Goal: Find specific page/section: Find specific page/section

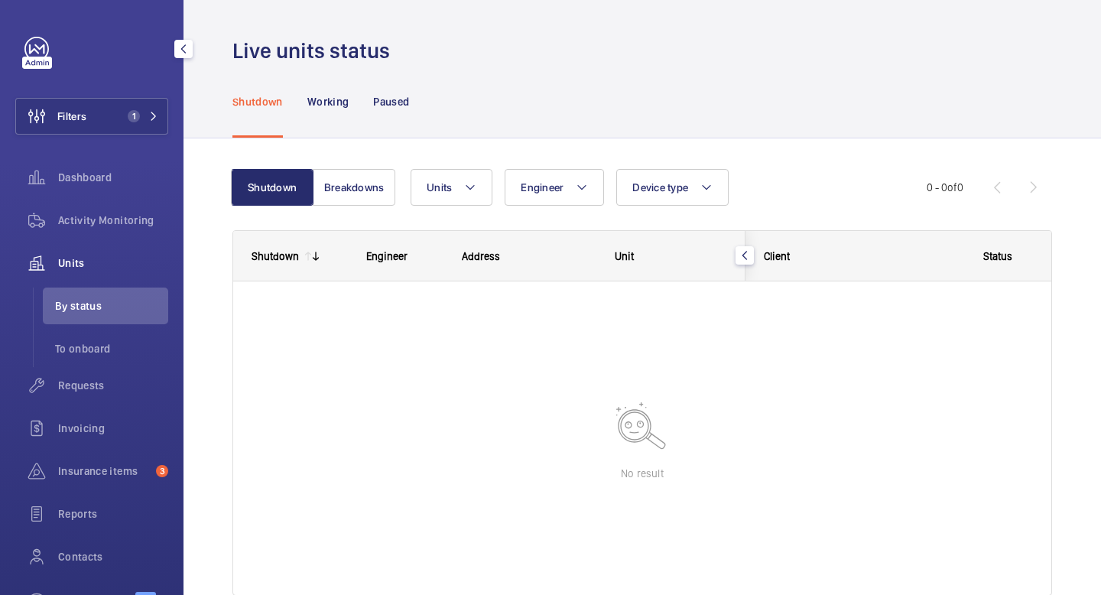
click at [71, 261] on span "Units" at bounding box center [113, 262] width 110 height 15
click at [95, 206] on div "Activity Monitoring" at bounding box center [91, 220] width 153 height 37
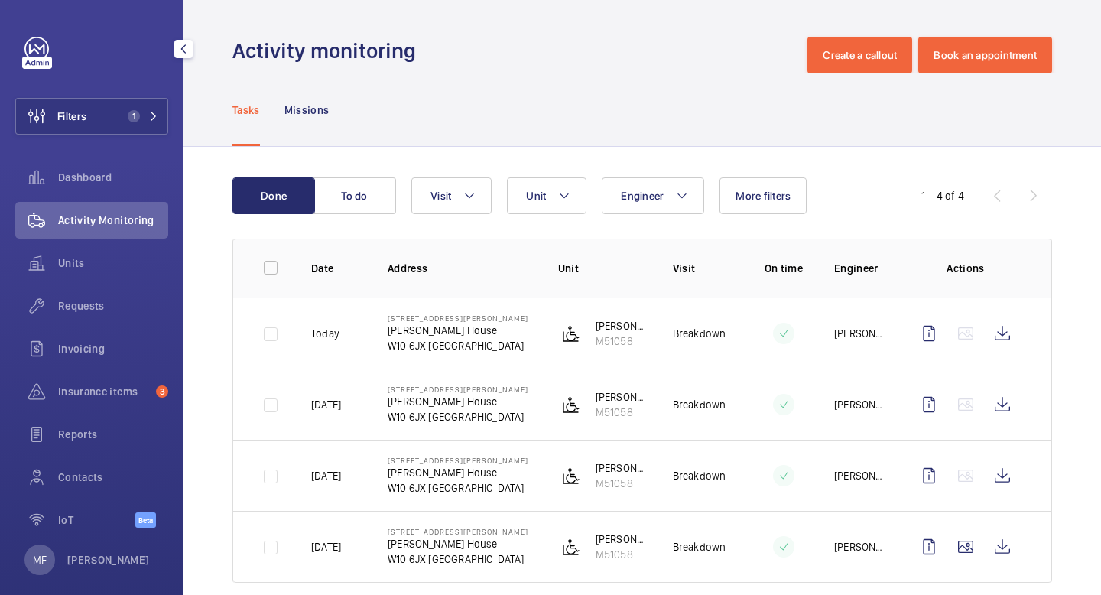
click at [105, 208] on div "Activity Monitoring" at bounding box center [91, 220] width 153 height 37
click at [126, 114] on span "1" at bounding box center [131, 116] width 18 height 12
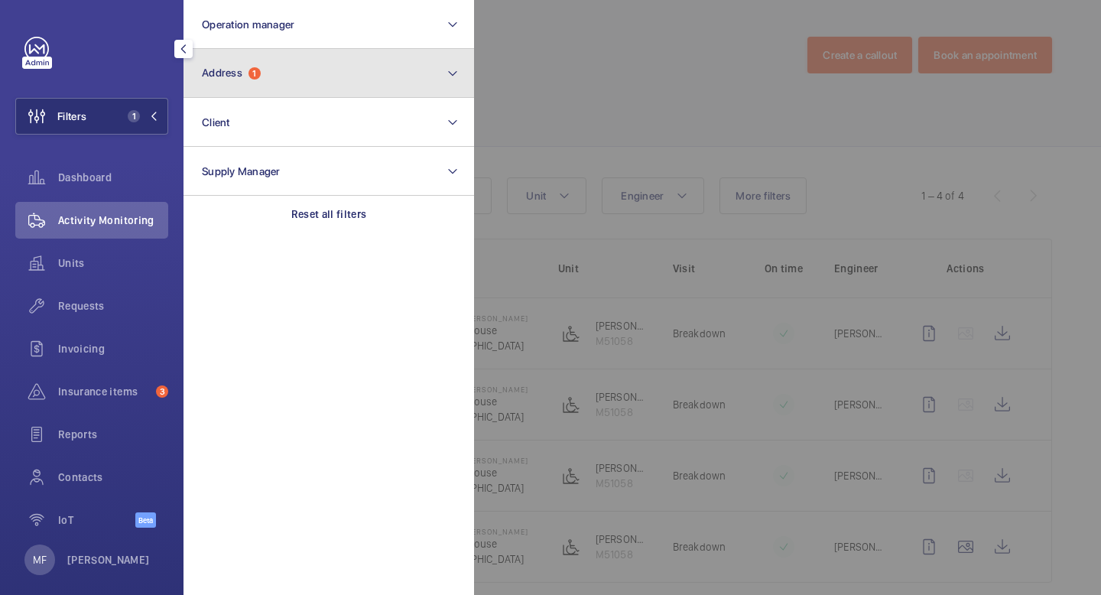
click at [257, 84] on button "Address 1" at bounding box center [328, 73] width 290 height 49
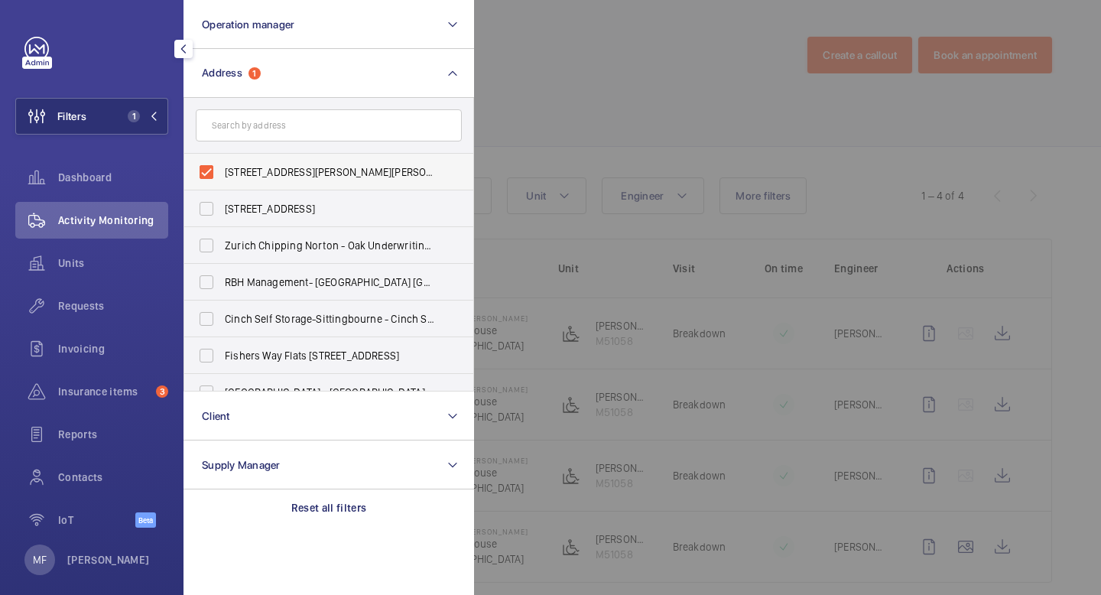
click at [212, 172] on label "[STREET_ADDRESS][PERSON_NAME][PERSON_NAME]" at bounding box center [317, 172] width 266 height 37
click at [212, 172] on input "[STREET_ADDRESS][PERSON_NAME][PERSON_NAME]" at bounding box center [206, 172] width 31 height 31
checkbox input "false"
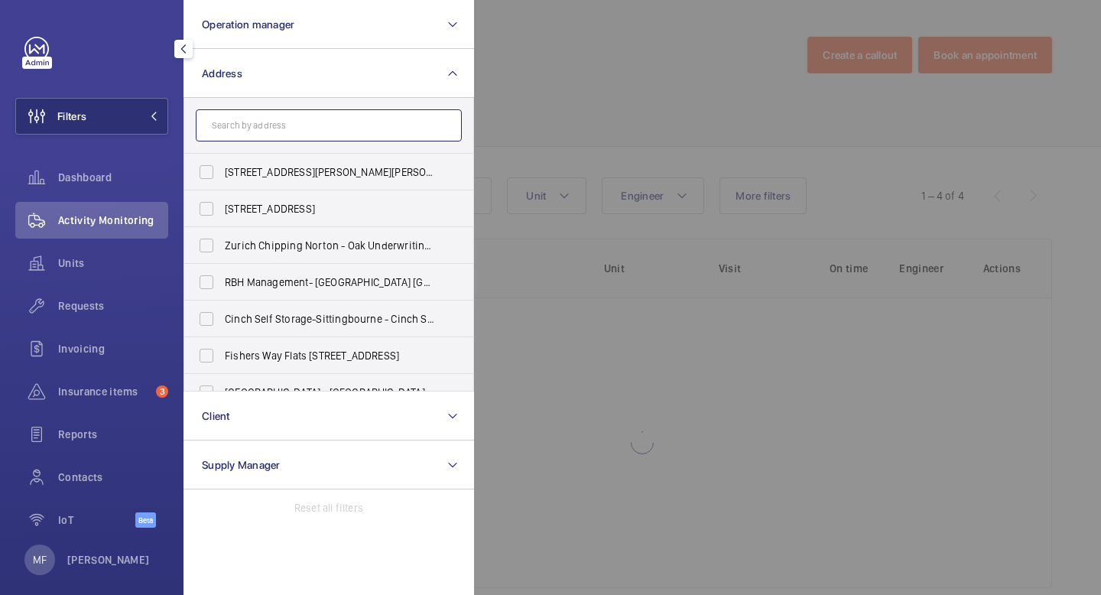
click at [256, 125] on input "text" at bounding box center [329, 125] width 266 height 32
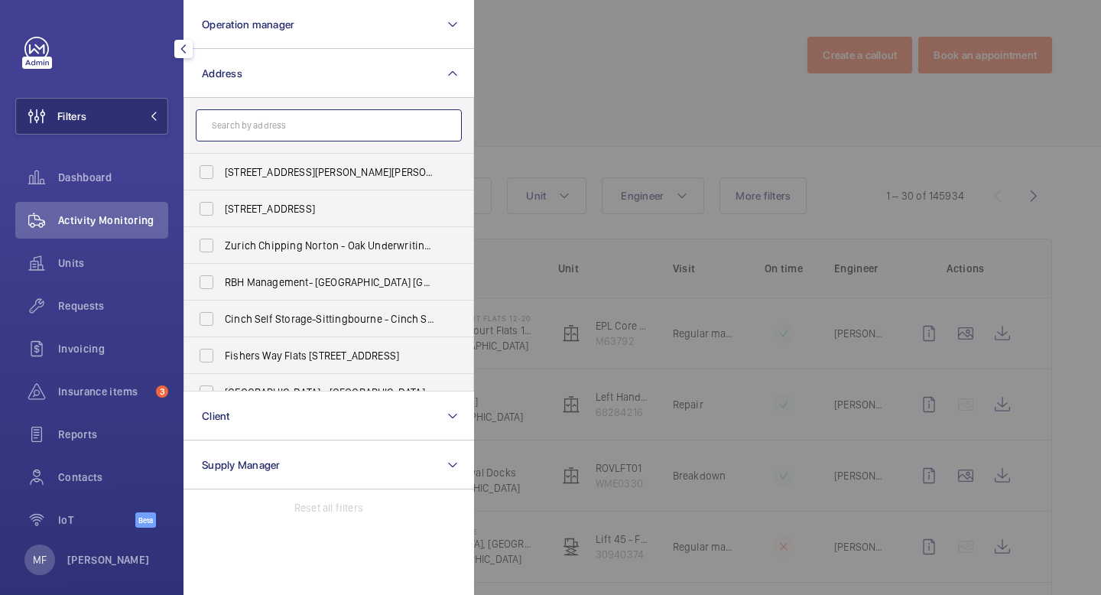
paste input "CHASE FARM LIFT 7"
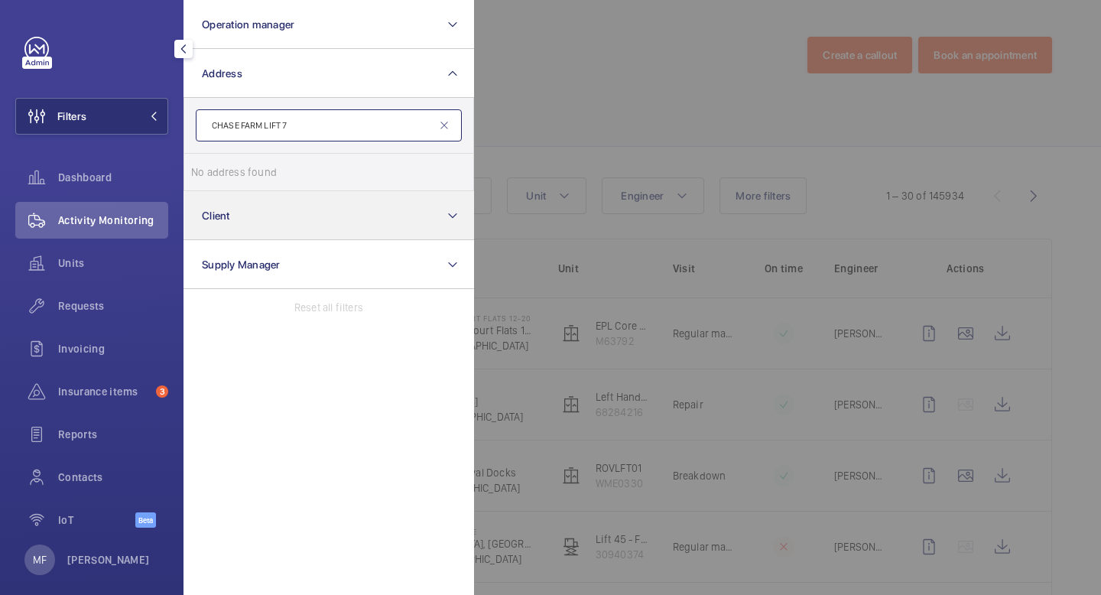
type input "CHASE FARM LIFT 7"
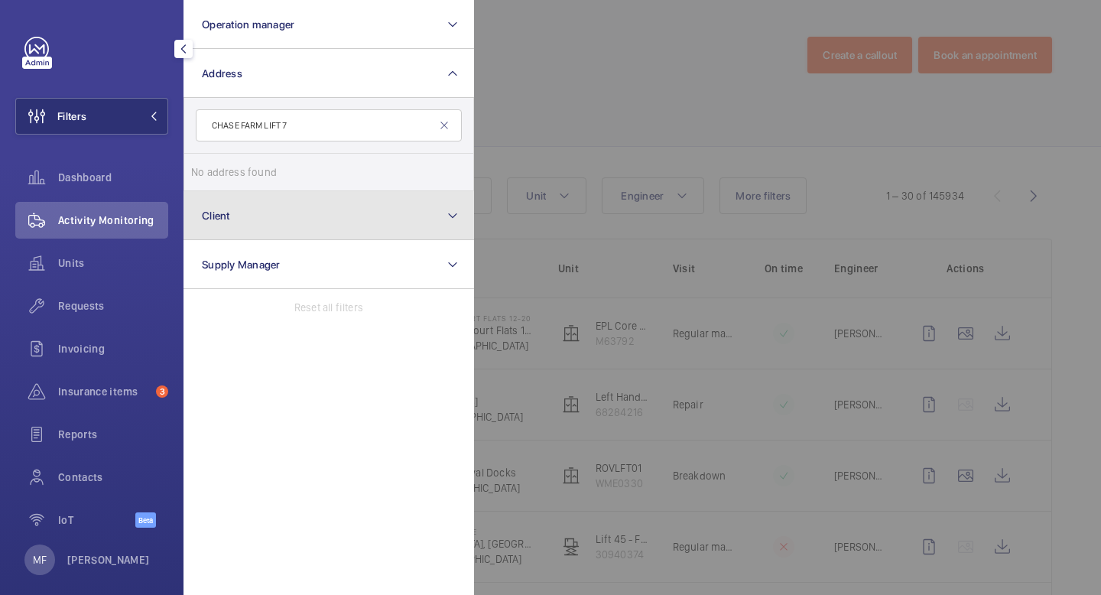
click at [274, 228] on button "Client" at bounding box center [328, 215] width 290 height 49
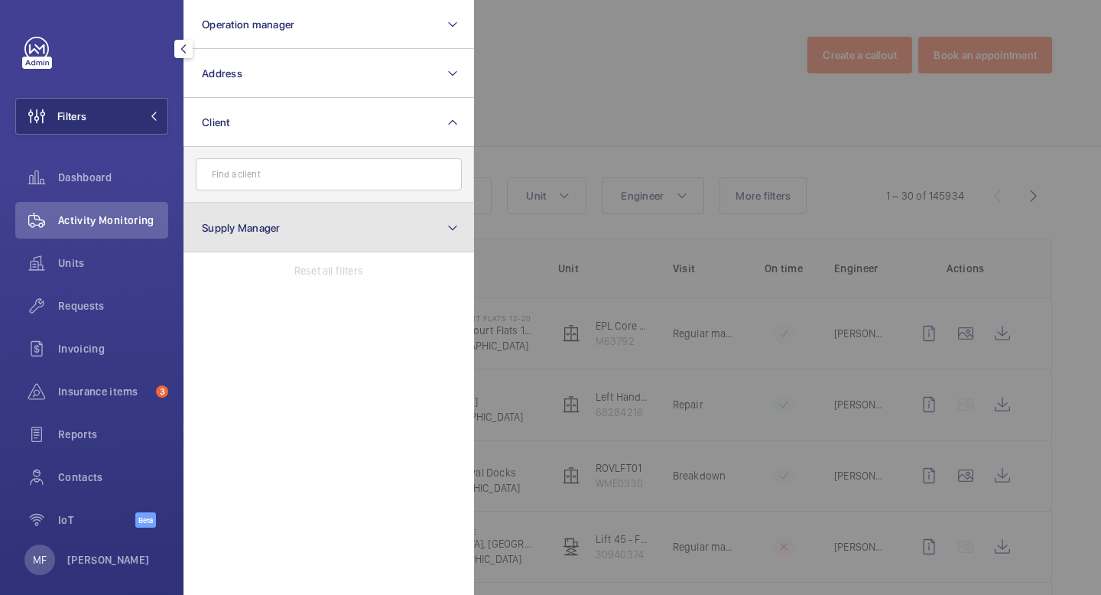
click at [333, 235] on button "Supply Manager" at bounding box center [328, 227] width 290 height 49
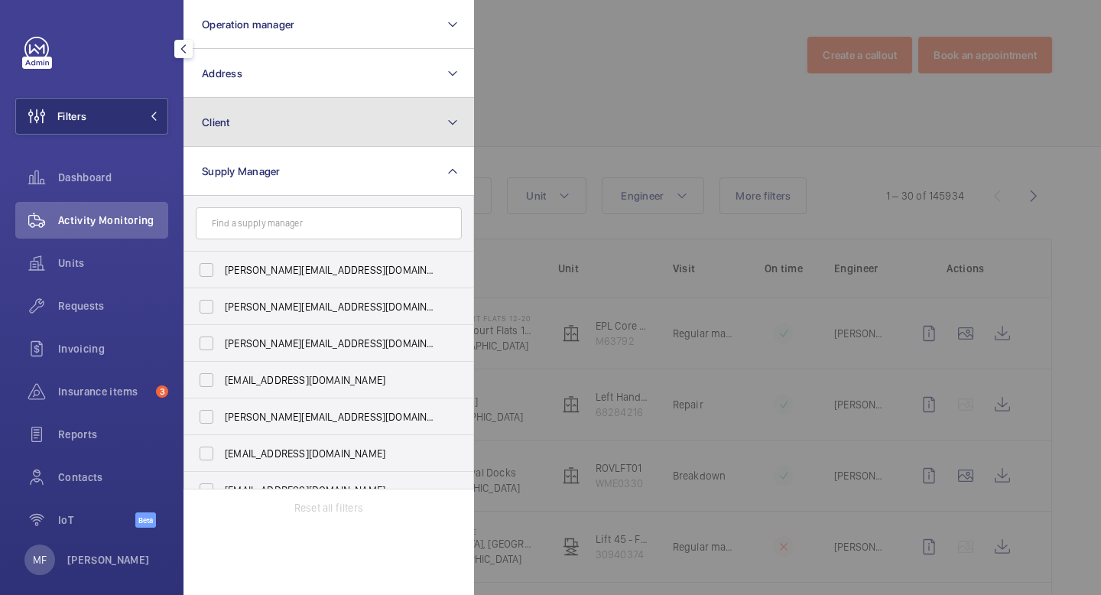
click at [365, 118] on button "Client" at bounding box center [328, 122] width 290 height 49
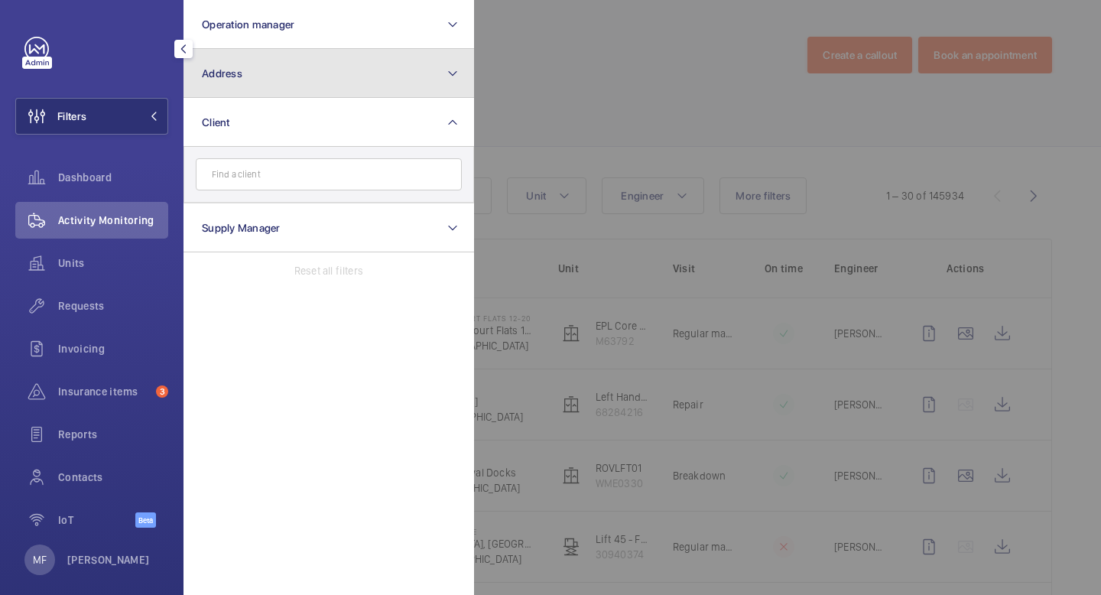
click at [374, 84] on button "Address" at bounding box center [328, 73] width 290 height 49
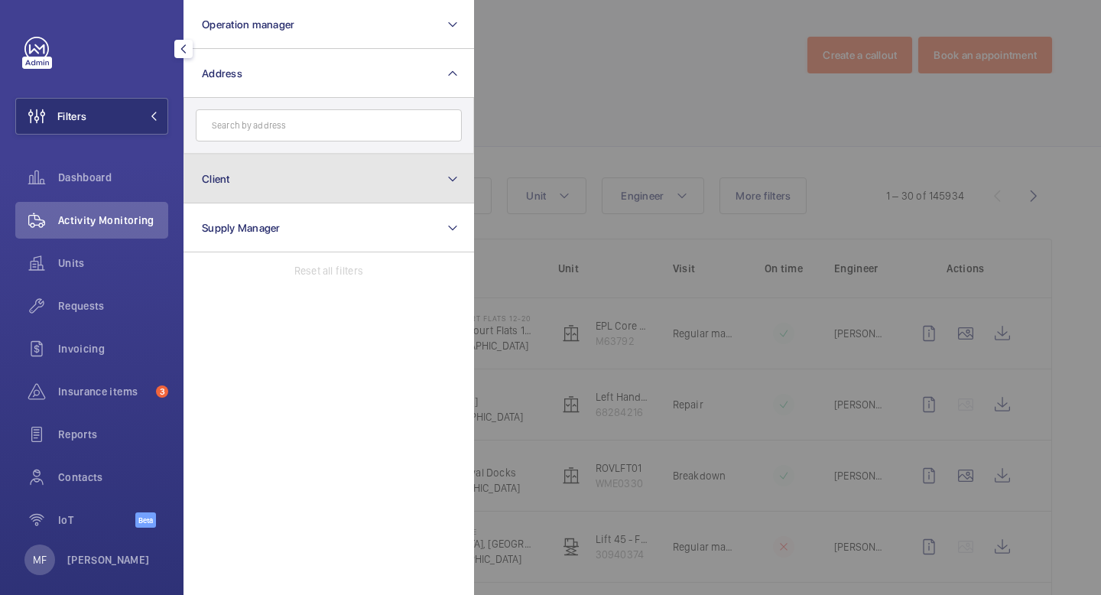
click at [366, 186] on button "Client" at bounding box center [328, 178] width 290 height 49
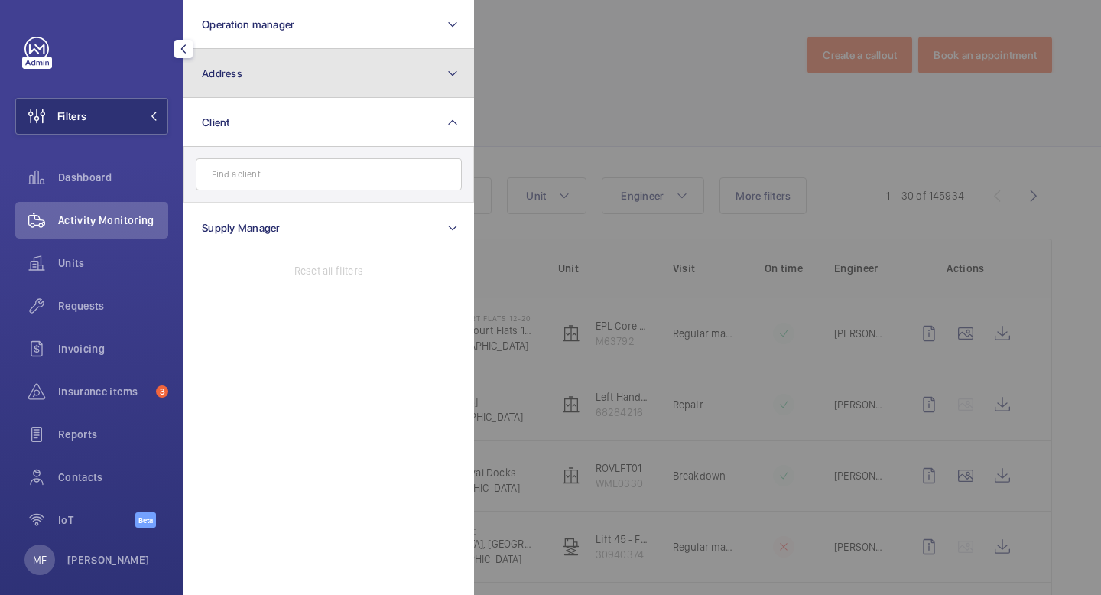
click at [326, 78] on button "Address" at bounding box center [328, 73] width 290 height 49
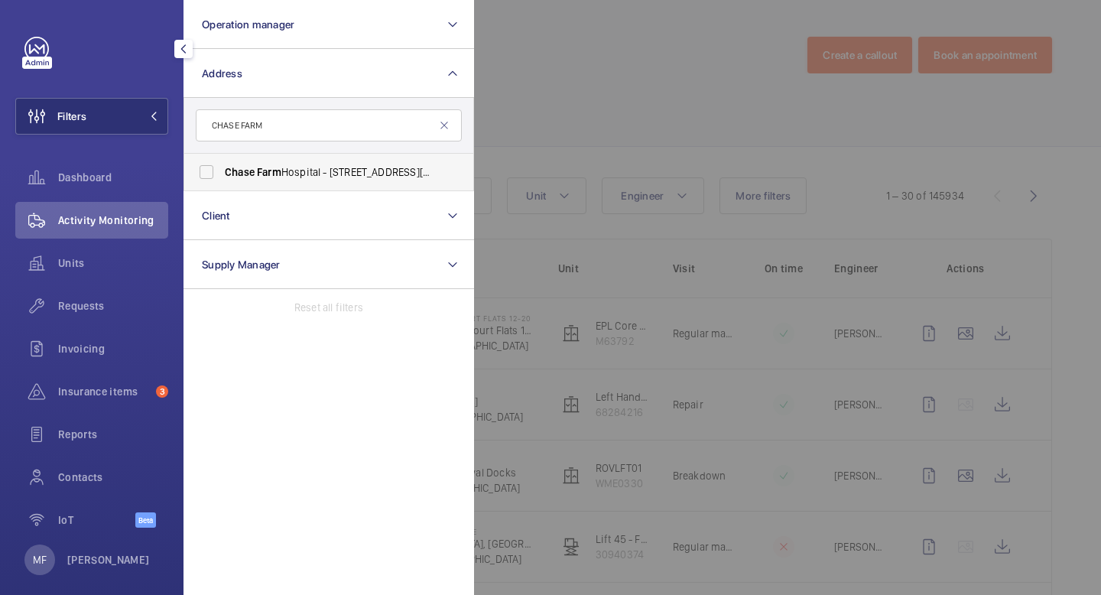
type input "CHASE FARM"
click at [211, 173] on label "[GEOGRAPHIC_DATA] - [STREET_ADDRESS][PERSON_NAME]" at bounding box center [317, 172] width 266 height 37
click at [211, 173] on input "[GEOGRAPHIC_DATA] - [STREET_ADDRESS][PERSON_NAME]" at bounding box center [206, 172] width 31 height 31
checkbox input "true"
click at [151, 117] on mat-icon at bounding box center [153, 116] width 9 height 9
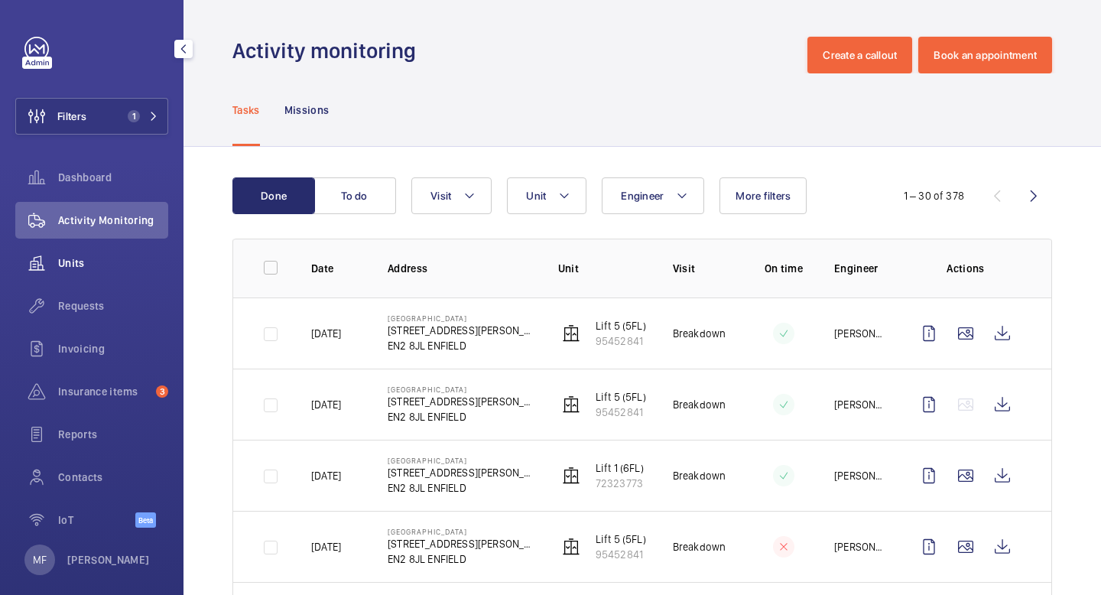
click at [61, 256] on span "Units" at bounding box center [113, 262] width 110 height 15
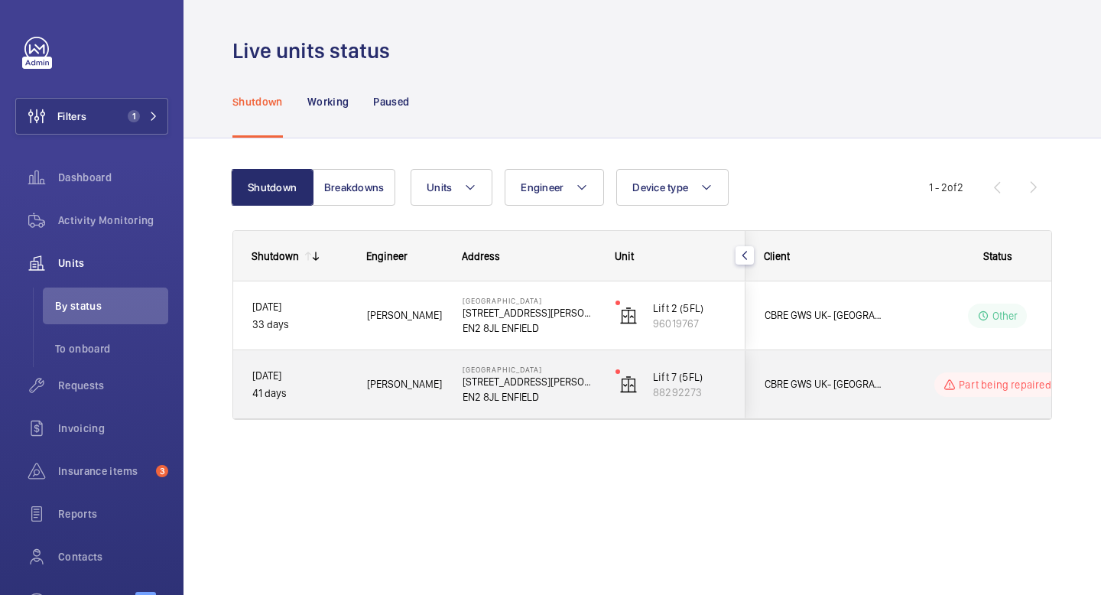
click at [560, 406] on div "[GEOGRAPHIC_DATA] [STREET_ADDRESS][PERSON_NAME]" at bounding box center [519, 384] width 151 height 69
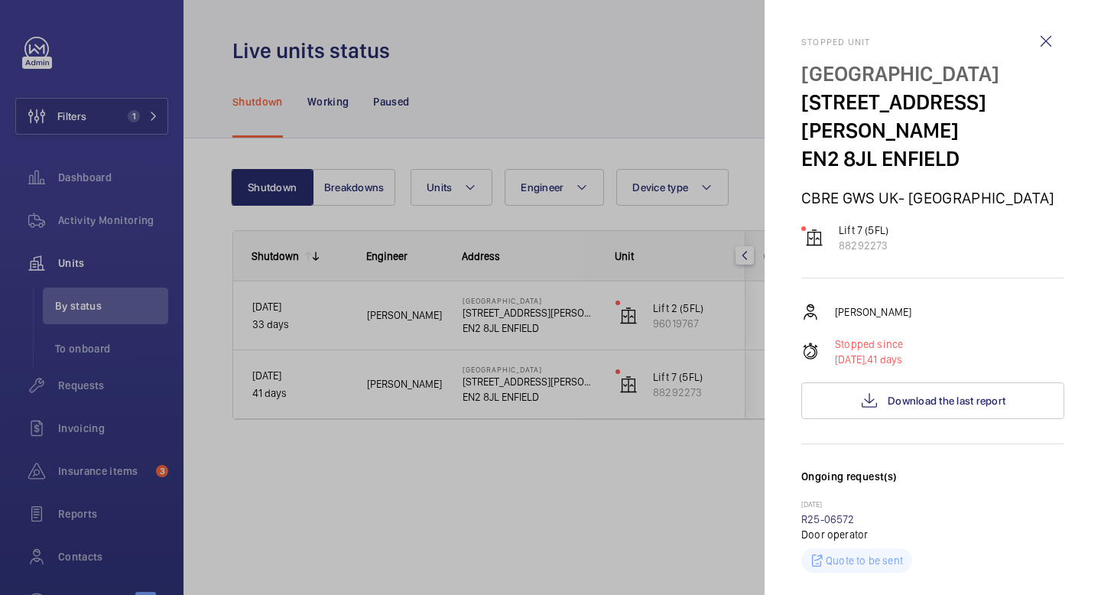
click at [666, 497] on div at bounding box center [550, 297] width 1101 height 595
